Goal: Task Accomplishment & Management: Manage account settings

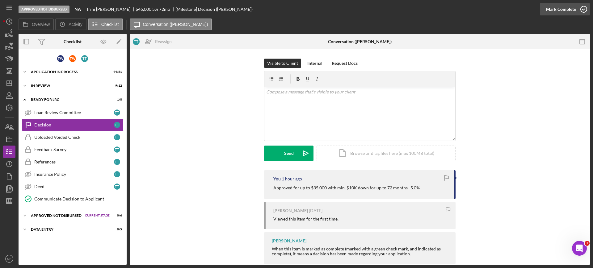
click at [579, 7] on icon "button" at bounding box center [583, 9] width 15 height 15
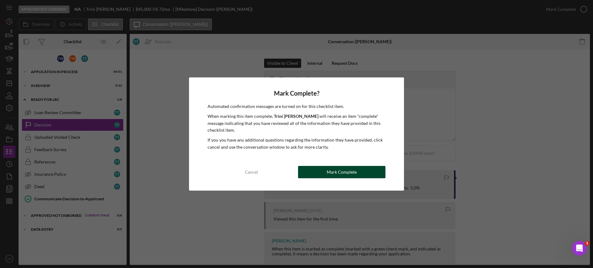
click at [339, 171] on div "Mark Complete" at bounding box center [342, 172] width 30 height 12
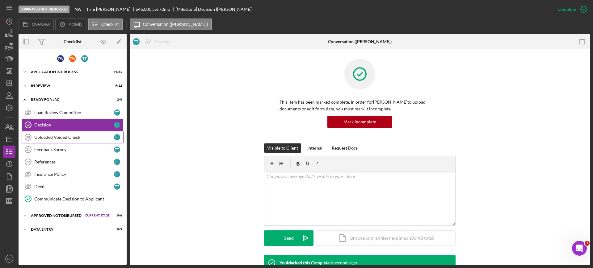
click at [70, 139] on div "Uploaded Voided Check" at bounding box center [74, 137] width 80 height 5
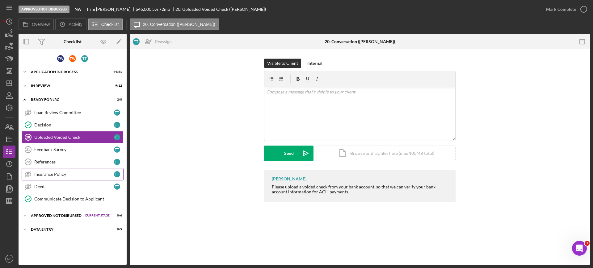
click at [65, 174] on div "Insurance Policy" at bounding box center [74, 174] width 80 height 5
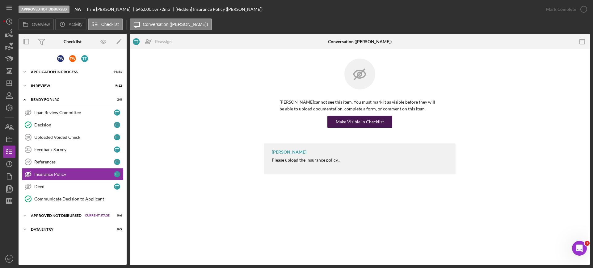
click at [352, 120] on div "Make Visible in Checklist" at bounding box center [359, 122] width 48 height 12
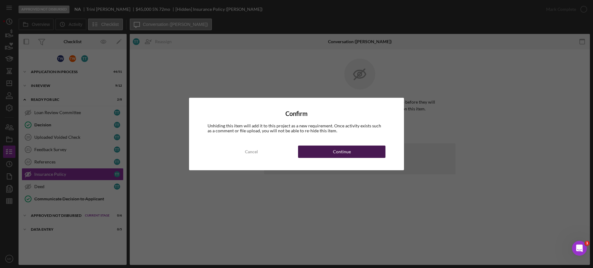
click at [330, 156] on button "Continue" at bounding box center [341, 152] width 87 height 12
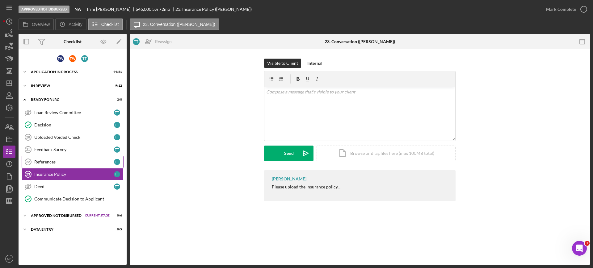
click at [50, 160] on div "References" at bounding box center [74, 162] width 80 height 5
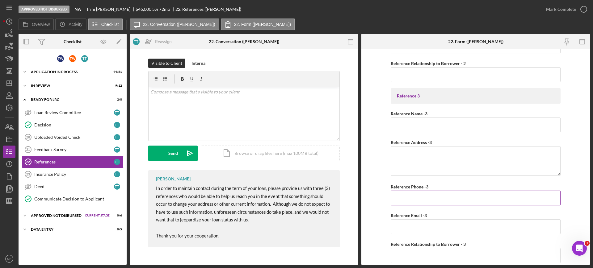
scroll to position [347, 0]
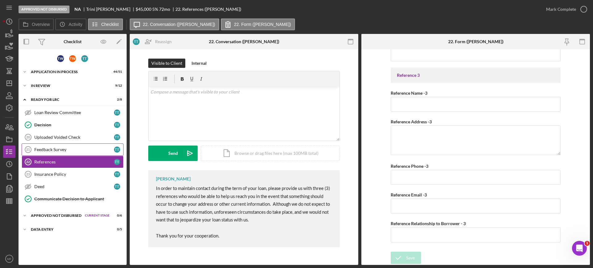
click at [59, 151] on div "Feedback Survey" at bounding box center [74, 149] width 80 height 5
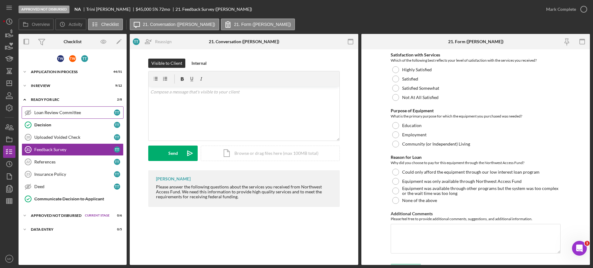
click at [58, 114] on div "Loan Review Committee" at bounding box center [74, 112] width 80 height 5
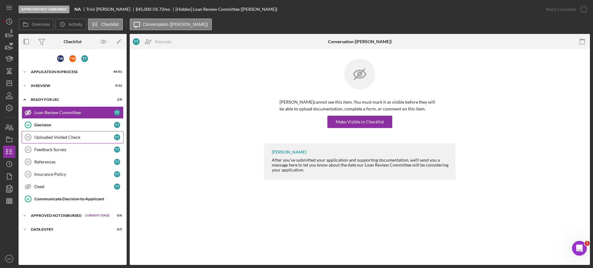
click at [53, 138] on div "Uploaded Voided Check" at bounding box center [74, 137] width 80 height 5
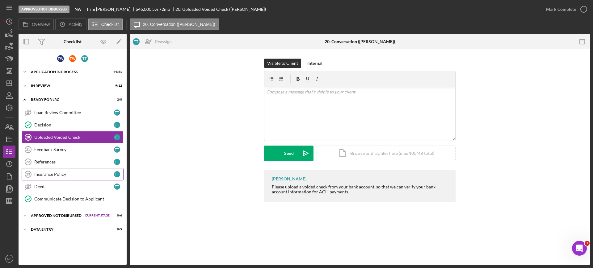
click at [59, 173] on div "Insurance Policy" at bounding box center [74, 174] width 80 height 5
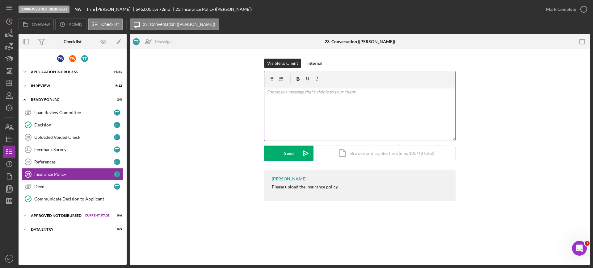
click at [318, 92] on p at bounding box center [359, 92] width 187 height 7
click at [52, 216] on div "Approved Not Disbursed" at bounding box center [56, 216] width 51 height 4
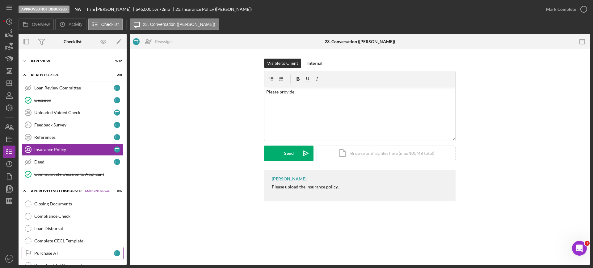
scroll to position [52, 0]
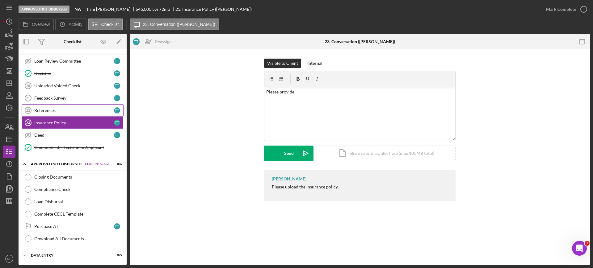
click at [56, 114] on link "References 22 References T T" at bounding box center [73, 110] width 102 height 12
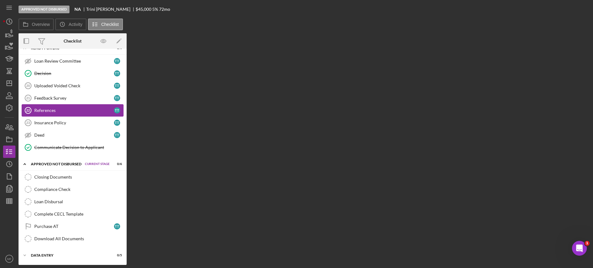
scroll to position [51, 0]
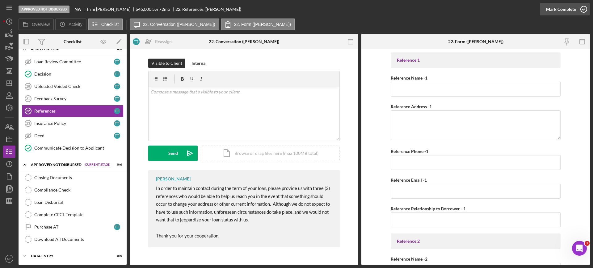
click at [584, 8] on icon "button" at bounding box center [583, 9] width 15 height 15
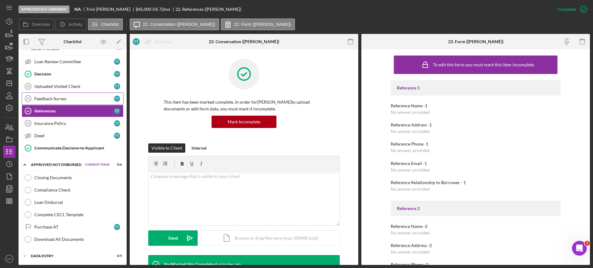
click at [95, 98] on div "Feedback Survey" at bounding box center [74, 98] width 80 height 5
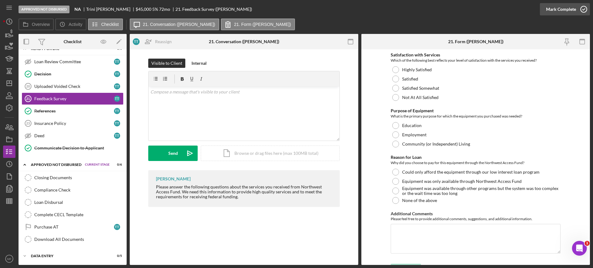
click at [581, 10] on icon "button" at bounding box center [583, 9] width 15 height 15
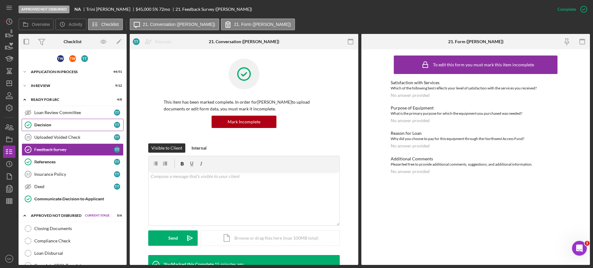
click at [46, 123] on div "Decision" at bounding box center [74, 125] width 80 height 5
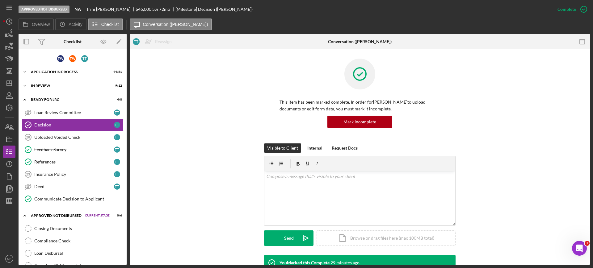
scroll to position [52, 0]
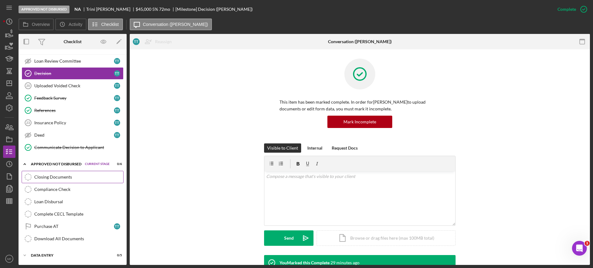
click at [58, 177] on div "Closing Documents" at bounding box center [78, 177] width 89 height 5
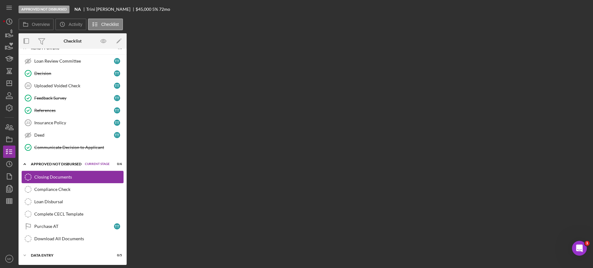
scroll to position [51, 0]
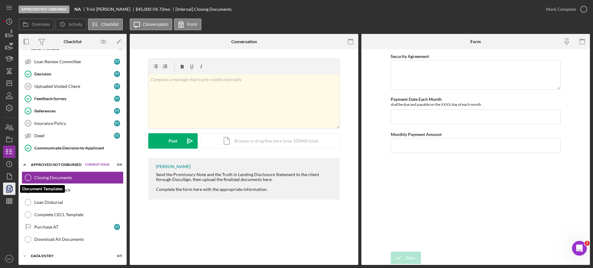
click at [10, 187] on icon "button" at bounding box center [9, 188] width 15 height 15
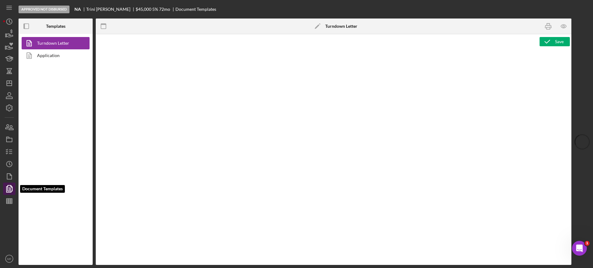
type textarea "<p style="margin: 0in; font-size: 12pt; font-family: Arial, sans-serif;"><br><i…"
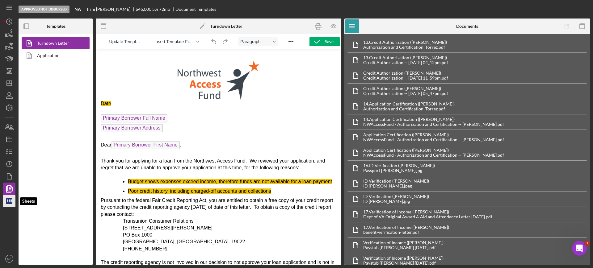
click at [7, 199] on icon "button" at bounding box center [9, 201] width 15 height 15
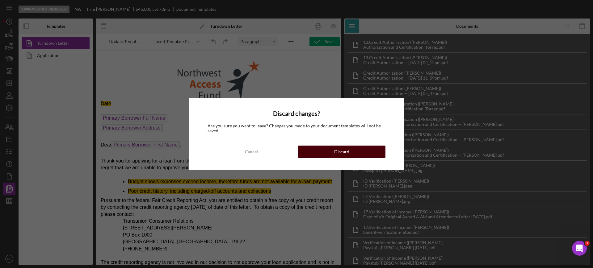
click at [335, 154] on div "Discard" at bounding box center [341, 152] width 15 height 12
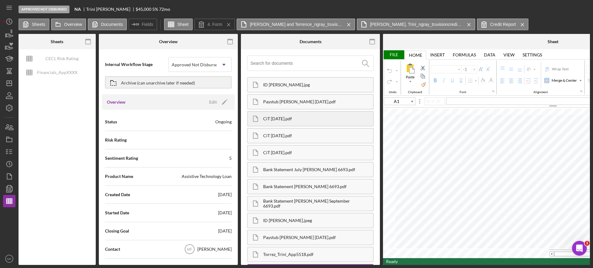
type input "C69"
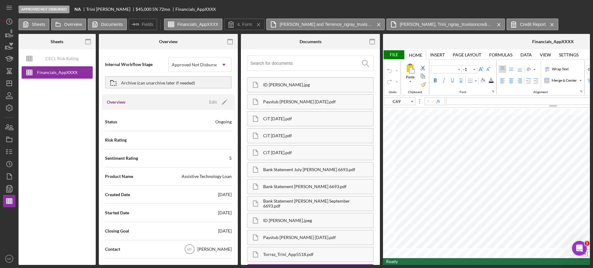
type input "Calibri"
type input "11"
type input "D13"
type input "Arial"
type input "10"
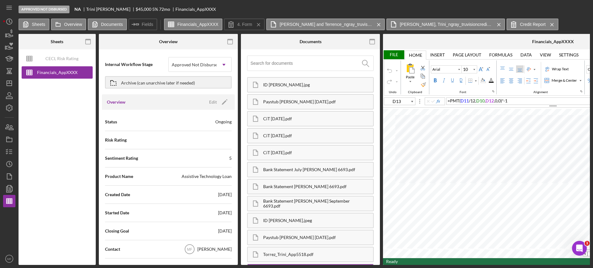
type input "B12"
click at [482, 79] on div "Background Color" at bounding box center [482, 80] width 5 height 5
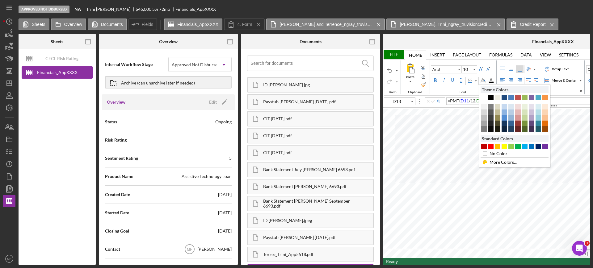
click at [504, 145] on div "#FFFF00" at bounding box center [504, 147] width 6 height 6
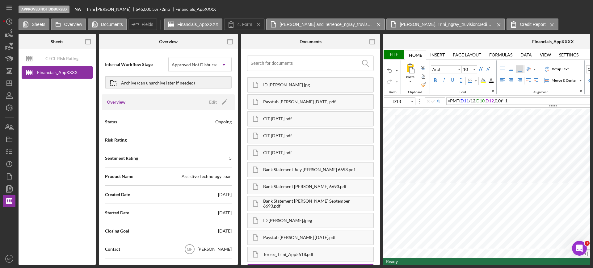
click at [393, 55] on div "File" at bounding box center [393, 54] width 21 height 9
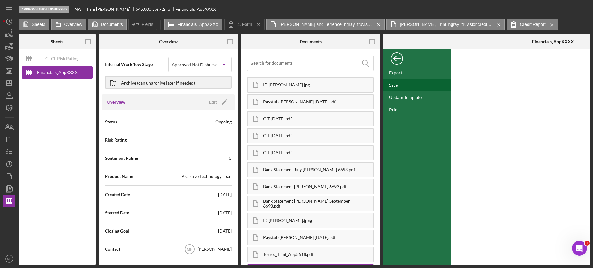
click at [397, 87] on div "Save" at bounding box center [393, 84] width 9 height 5
click at [398, 55] on div "Back" at bounding box center [396, 57] width 12 height 12
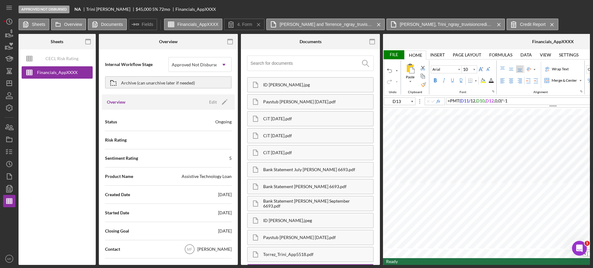
type input "C69"
type input "Calibri"
type input "11"
click at [390, 53] on div "File" at bounding box center [393, 54] width 21 height 9
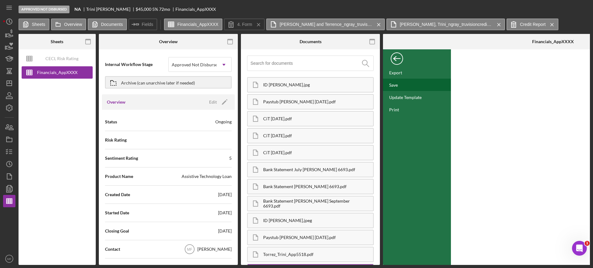
click at [401, 85] on div "Save" at bounding box center [417, 85] width 68 height 12
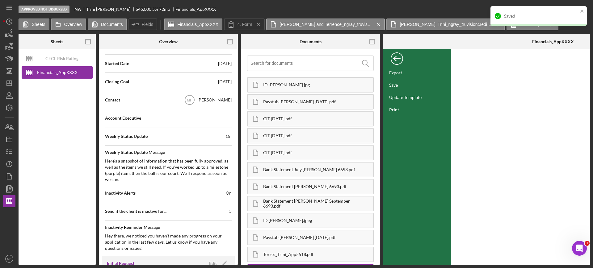
scroll to position [154, 0]
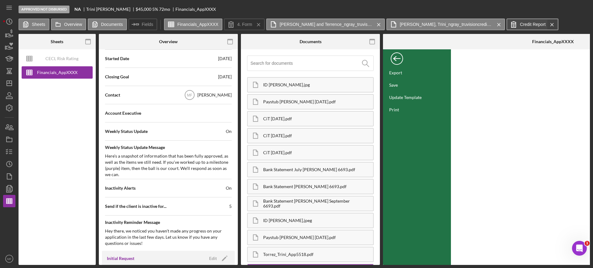
click at [551, 26] on icon "Icon/Menu Close" at bounding box center [551, 24] width 11 height 15
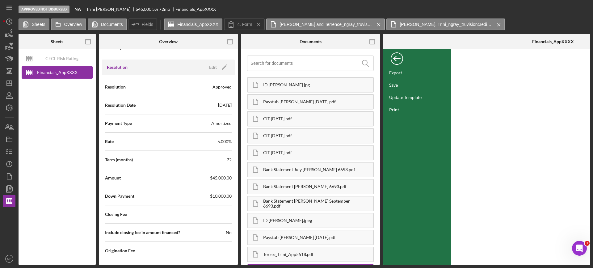
scroll to position [825, 0]
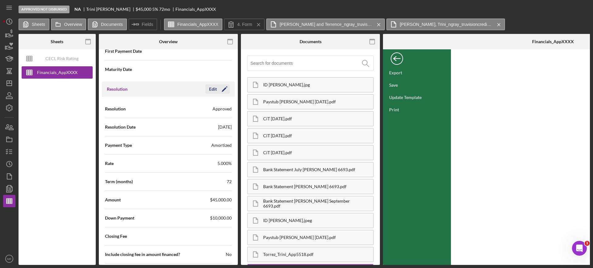
click at [211, 89] on div "Edit" at bounding box center [213, 89] width 8 height 9
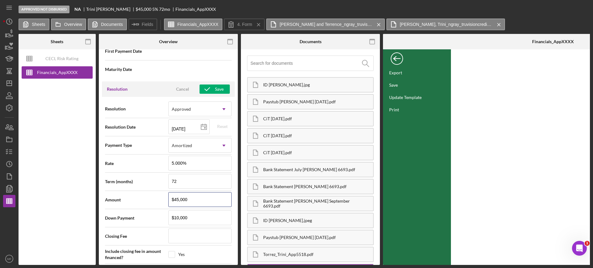
drag, startPoint x: 199, startPoint y: 202, endPoint x: 139, endPoint y: 205, distance: 60.3
click at [139, 205] on div "Amount $45,000" at bounding box center [168, 199] width 127 height 15
type input "$3"
type input "$39"
type input "$399"
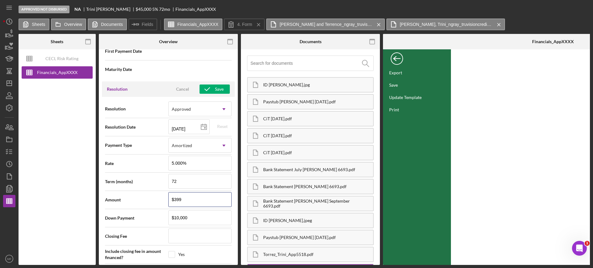
type input "$3,991"
type input "$39,917"
type input "$399,175"
type input "$3,991,759"
type input "$399,175"
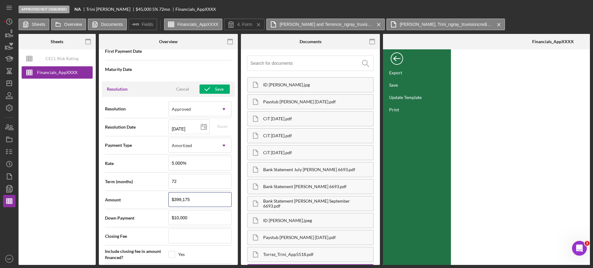
type input "$39,917"
type input "$3,991"
type input "$399"
type input "$39"
type input "$3"
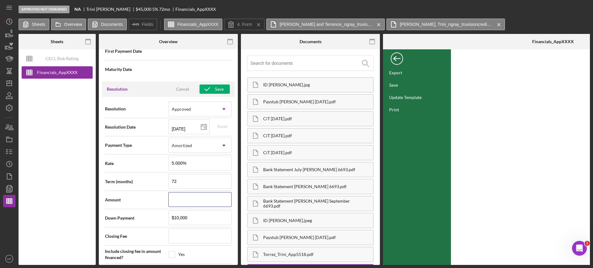
type input "$3"
type input "$39"
type input "$399"
type input "$3,991"
type input "$39,917"
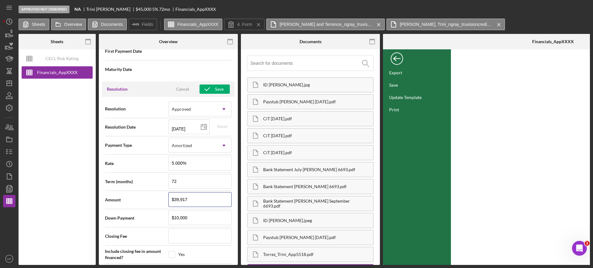
type input "$399,175"
type input "$3,991,759"
type input "$39,917,590"
type input "$399,175,900"
type input "$39,917,590"
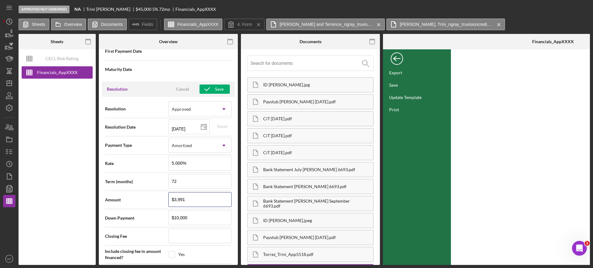
type input "$399"
type input "$3,991"
type input "$39,917"
type input "$399,175"
click at [184, 88] on div "Cancel" at bounding box center [182, 89] width 13 height 9
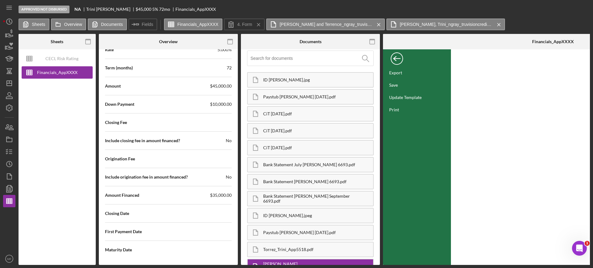
scroll to position [0, 0]
